Goal: Task Accomplishment & Management: Manage account settings

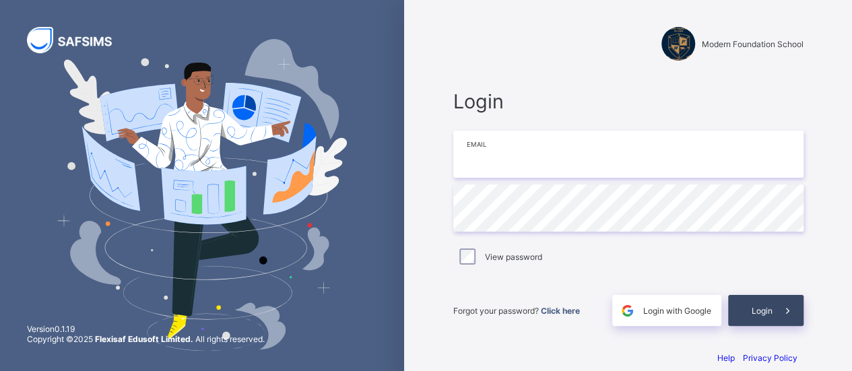
type input "**********"
click at [778, 313] on span at bounding box center [788, 310] width 31 height 31
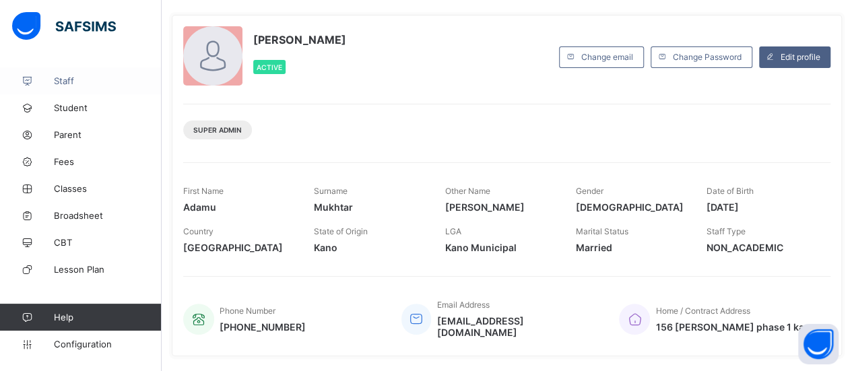
scroll to position [8, 0]
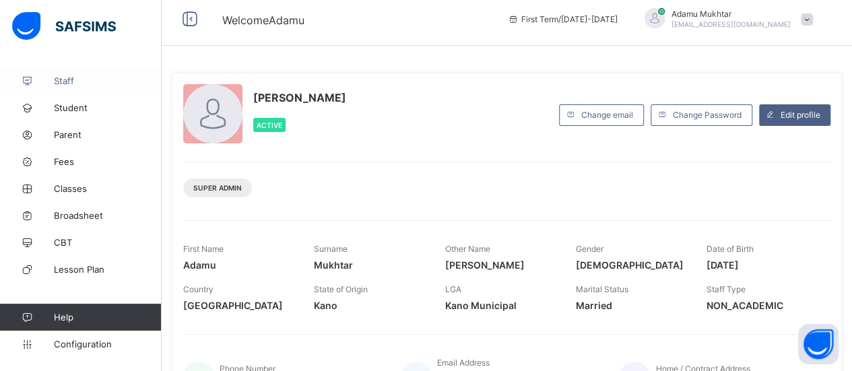
click at [70, 81] on span "Staff" at bounding box center [108, 80] width 108 height 11
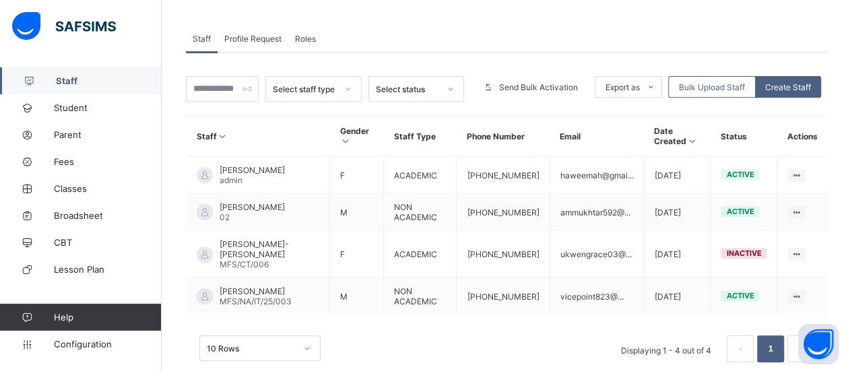
scroll to position [238, 0]
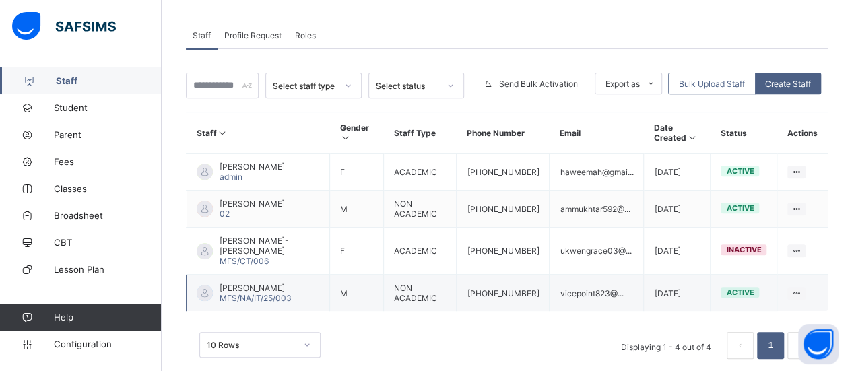
click at [291, 283] on span "[PERSON_NAME]" at bounding box center [256, 288] width 72 height 10
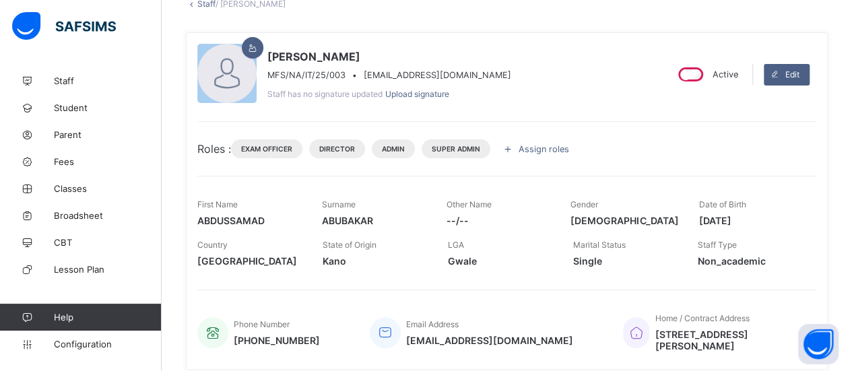
scroll to position [90, 0]
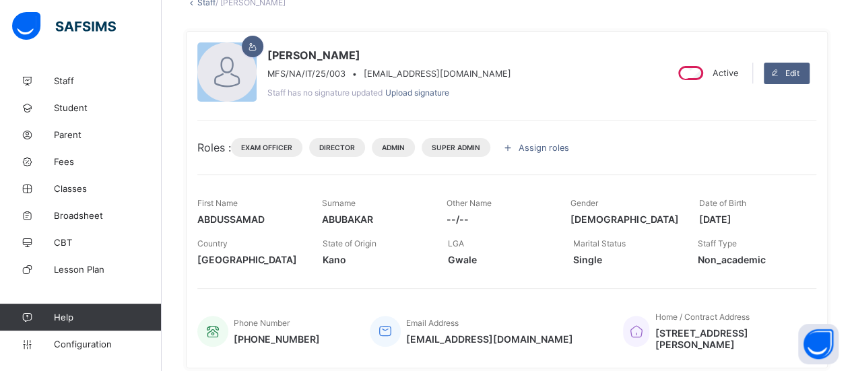
click at [538, 144] on span "Assign roles" at bounding box center [544, 148] width 51 height 10
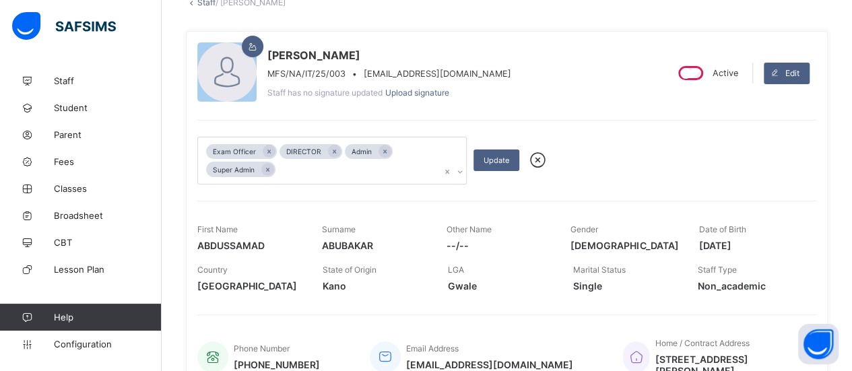
click at [218, 167] on div "Super Admin" at bounding box center [233, 169] width 55 height 15
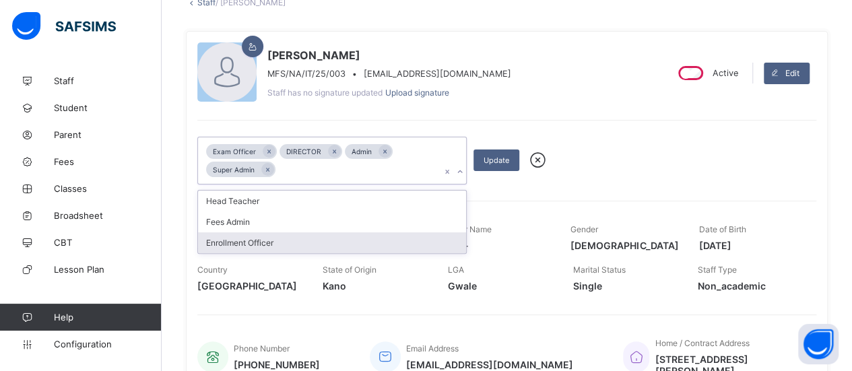
click at [655, 181] on div "option Enrollment Officer focused, 7 of 7. 3 results available. Use Up and Down…" at bounding box center [506, 161] width 619 height 48
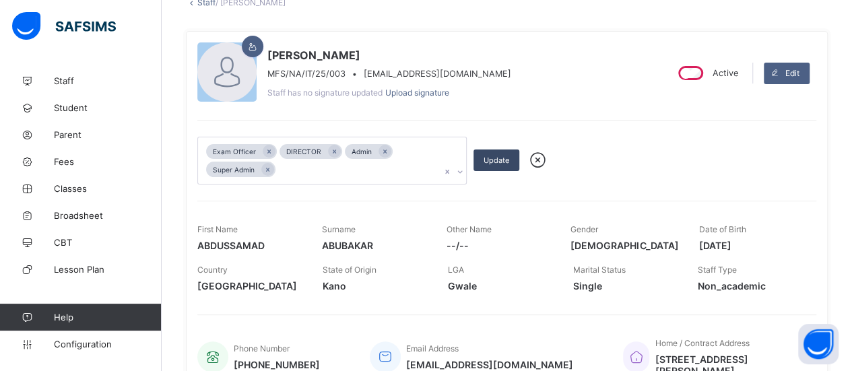
click at [495, 157] on span "Update" at bounding box center [497, 160] width 26 height 9
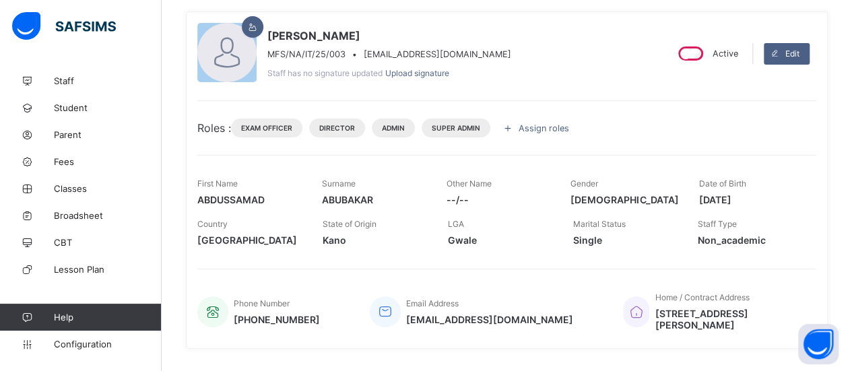
scroll to position [109, 0]
click at [532, 124] on span "Assign roles" at bounding box center [544, 129] width 51 height 10
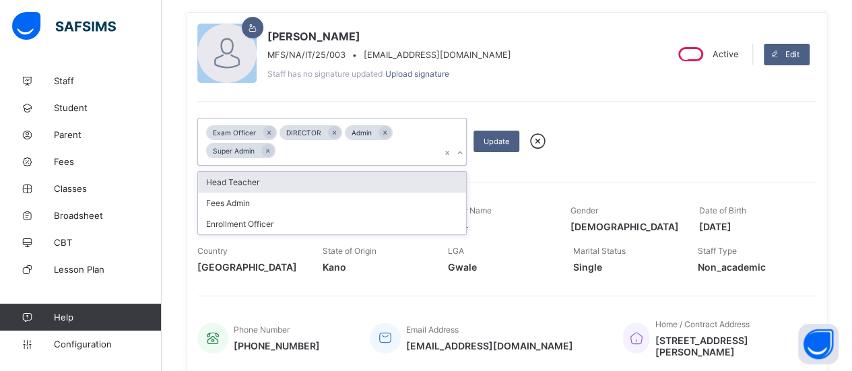
click at [455, 155] on div at bounding box center [459, 153] width 13 height 22
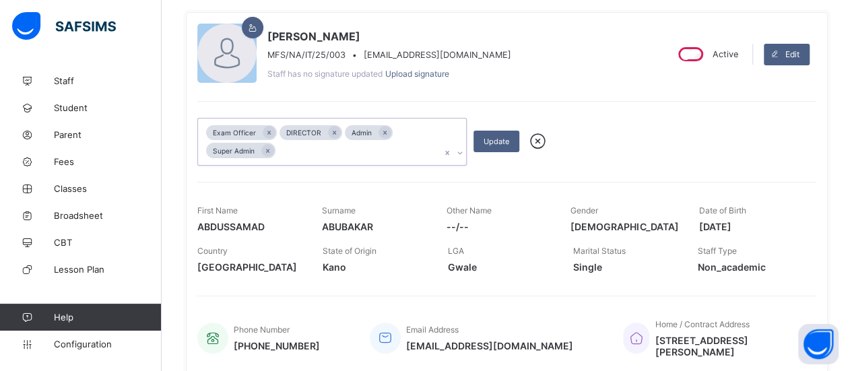
click at [455, 155] on div at bounding box center [459, 153] width 13 height 22
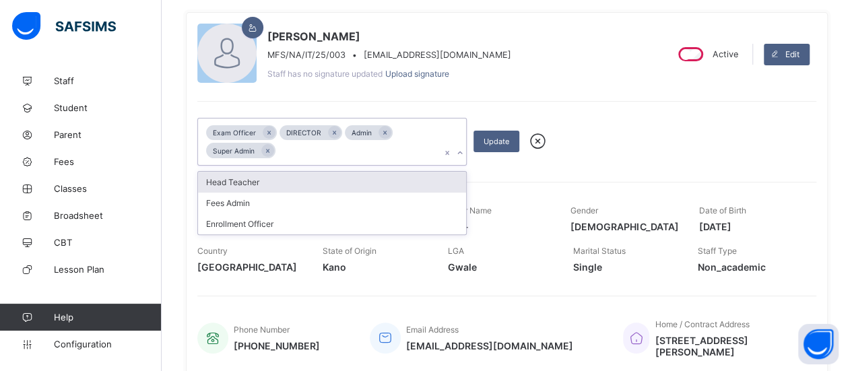
click at [455, 155] on div at bounding box center [459, 153] width 13 height 22
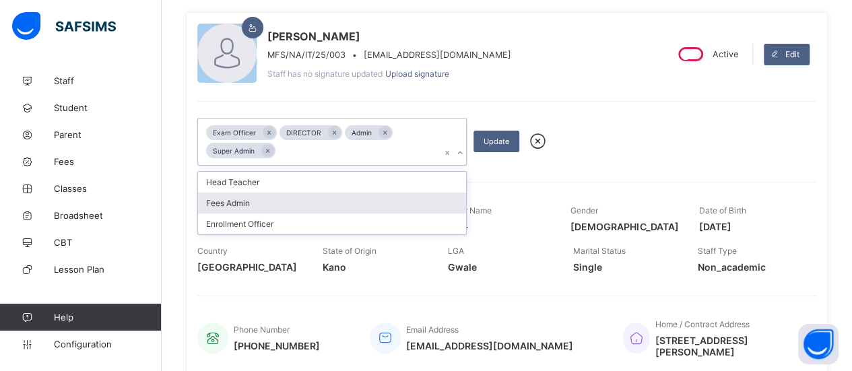
click at [259, 203] on div "Fees Admin" at bounding box center [332, 203] width 268 height 21
click at [362, 193] on div "Enrollment Officer" at bounding box center [332, 203] width 268 height 21
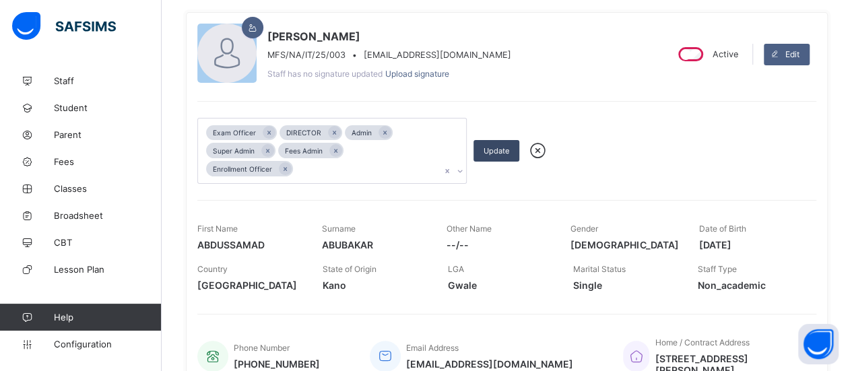
click at [500, 141] on div "Update" at bounding box center [497, 151] width 46 height 22
